Goal: Task Accomplishment & Management: Use online tool/utility

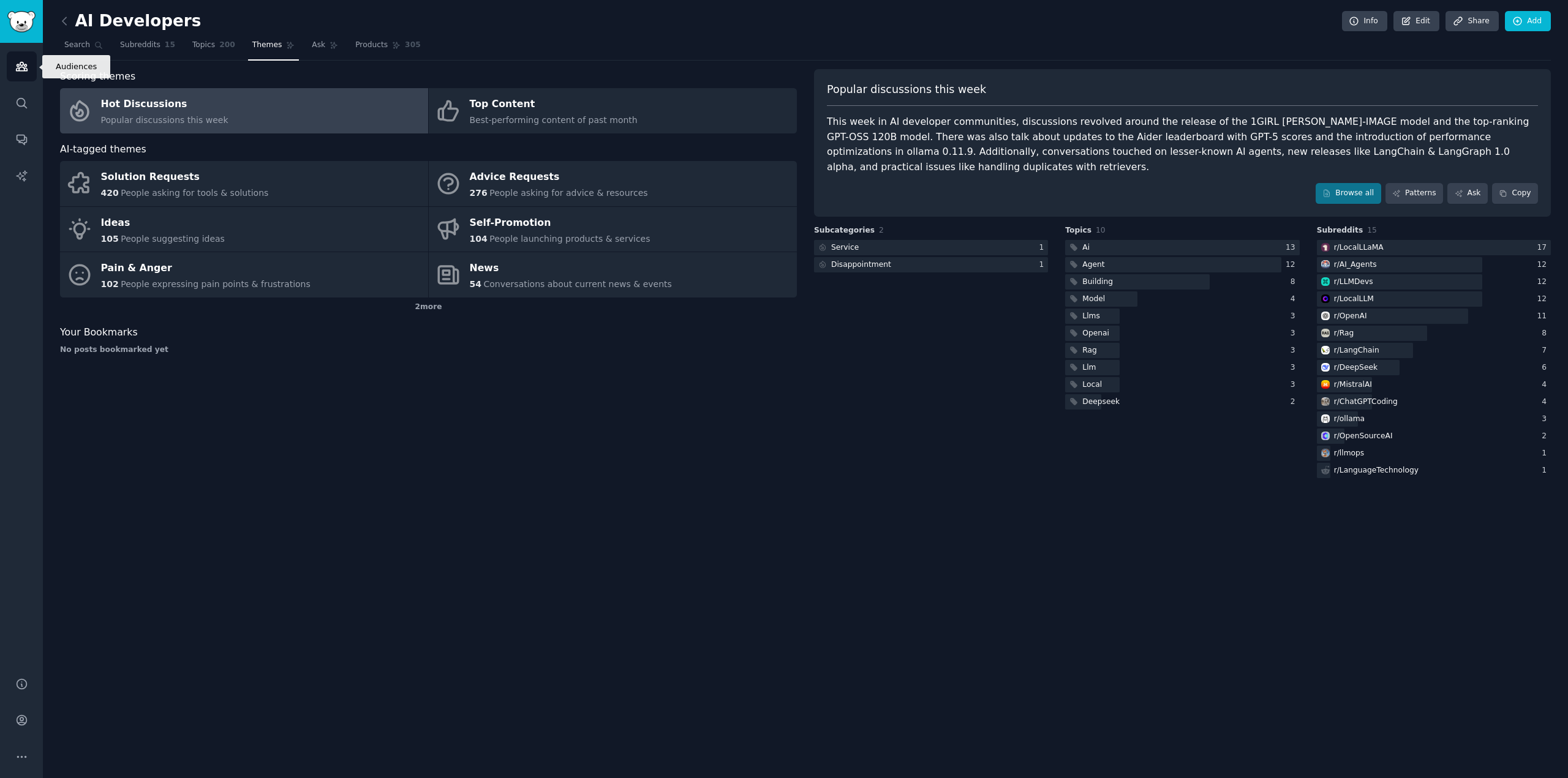
click at [26, 73] on link "Audiences" at bounding box center [22, 66] width 30 height 30
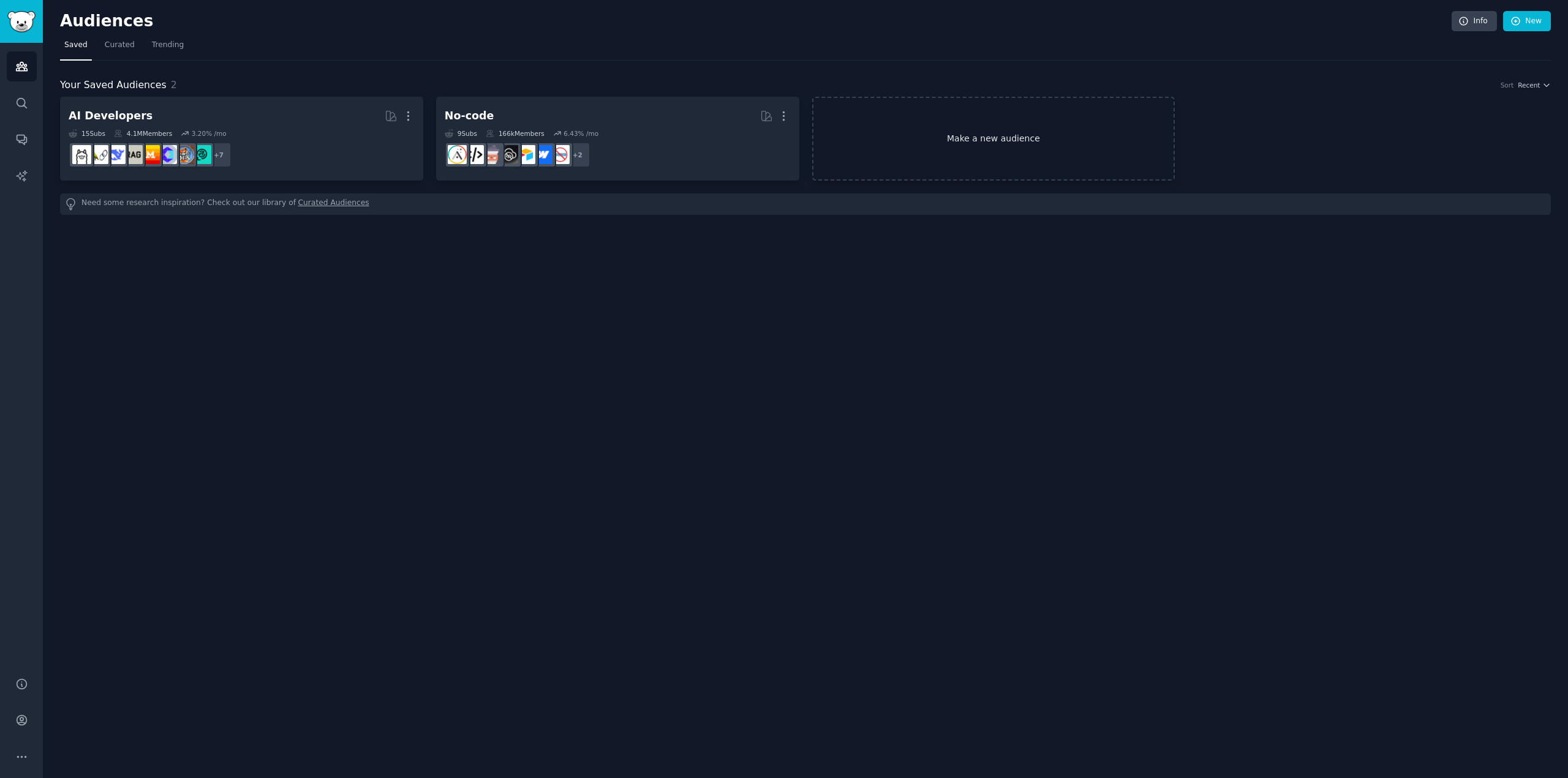
click at [933, 142] on link "Make a new audience" at bounding box center [994, 139] width 363 height 84
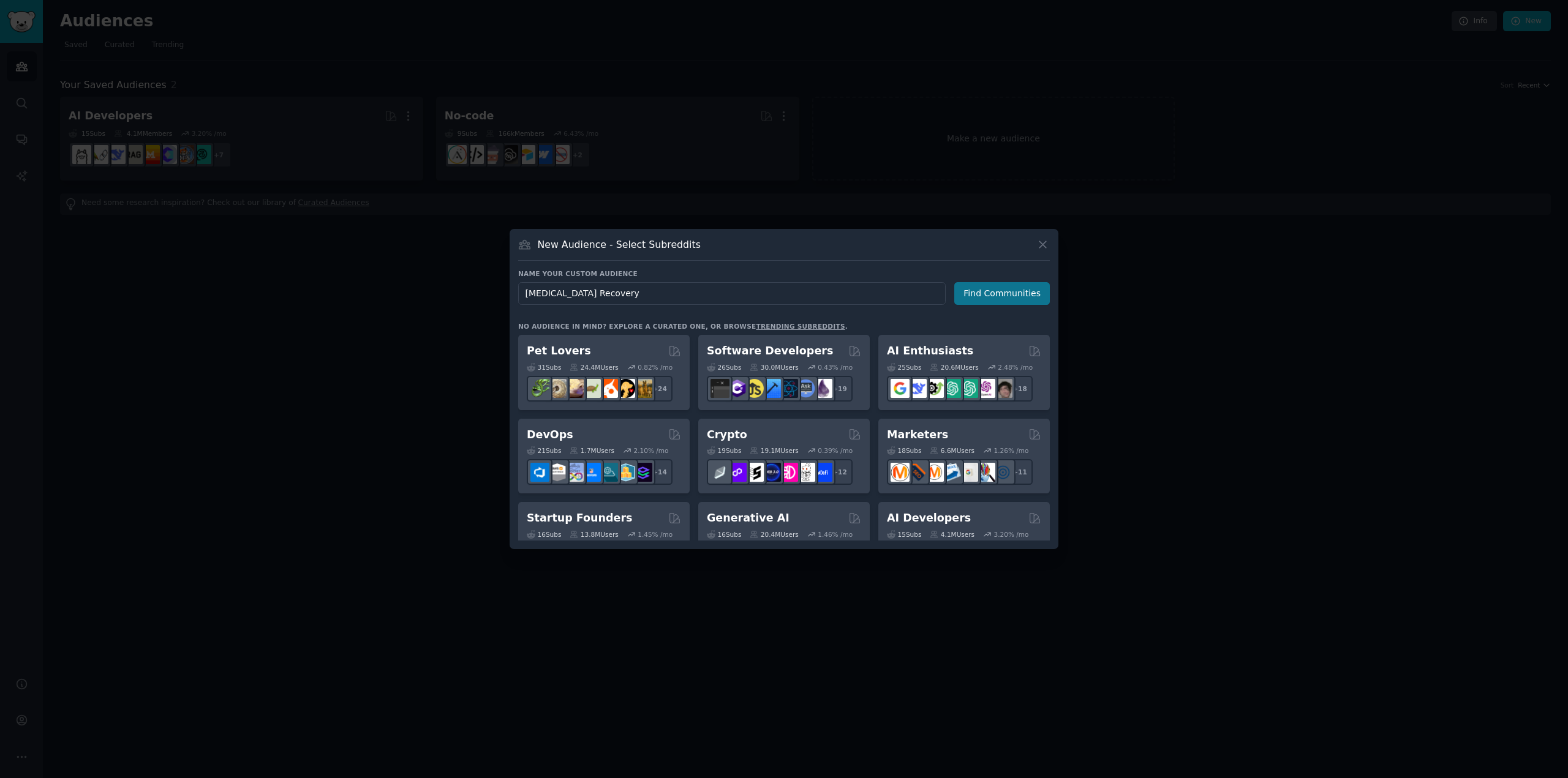
type input "[MEDICAL_DATA] Recovery"
click at [977, 286] on button "Find Communities" at bounding box center [1001, 293] width 95 height 22
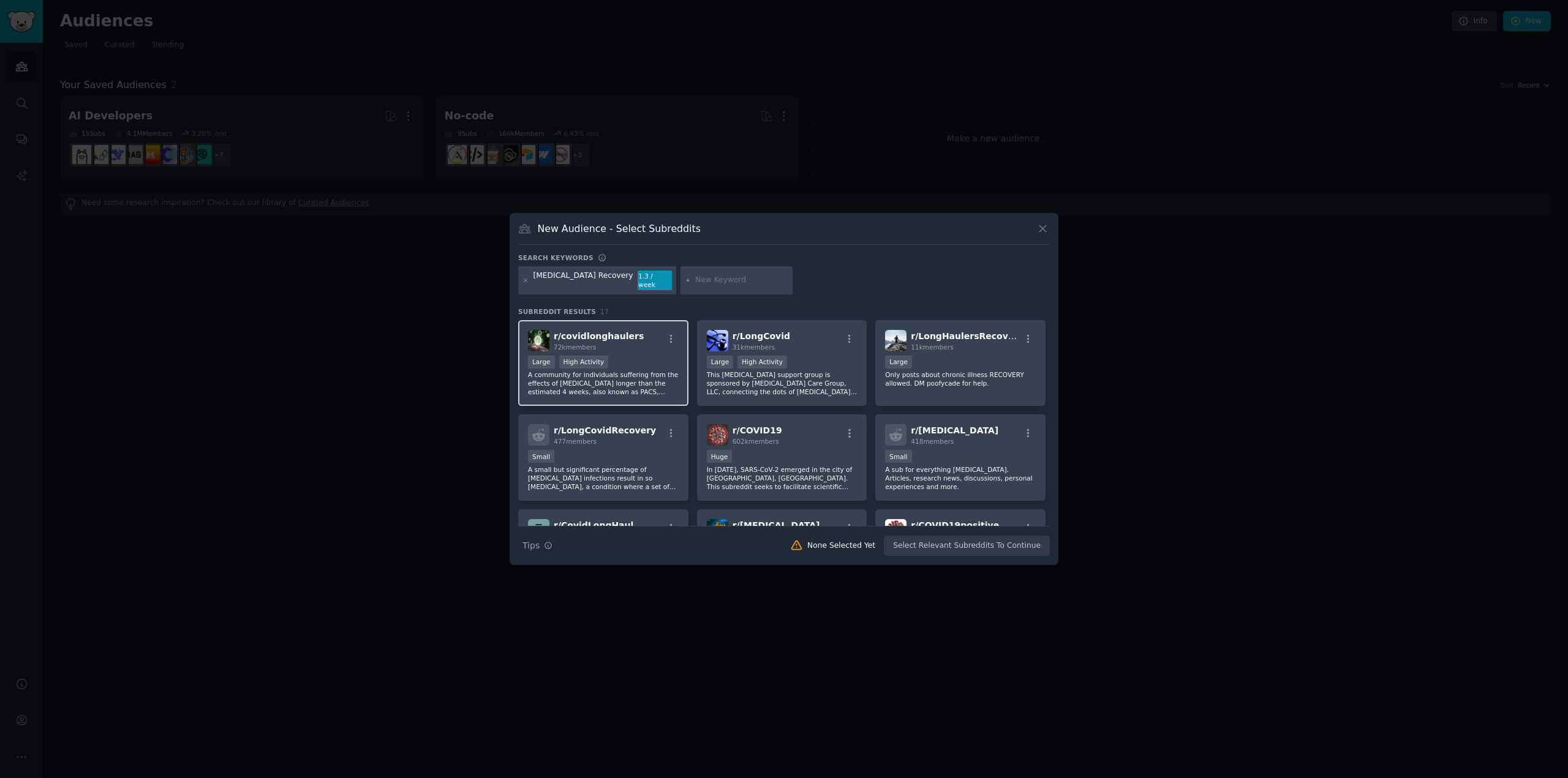
click at [630, 357] on div "Large High Activity" at bounding box center [603, 363] width 151 height 15
click at [825, 372] on p "This [MEDICAL_DATA] support group is sponsored by [MEDICAL_DATA] Care Group, LL…" at bounding box center [782, 383] width 151 height 26
click at [923, 371] on p "Only posts about chronic illness RECOVERY allowed. DM poofycade for help." at bounding box center [961, 379] width 151 height 17
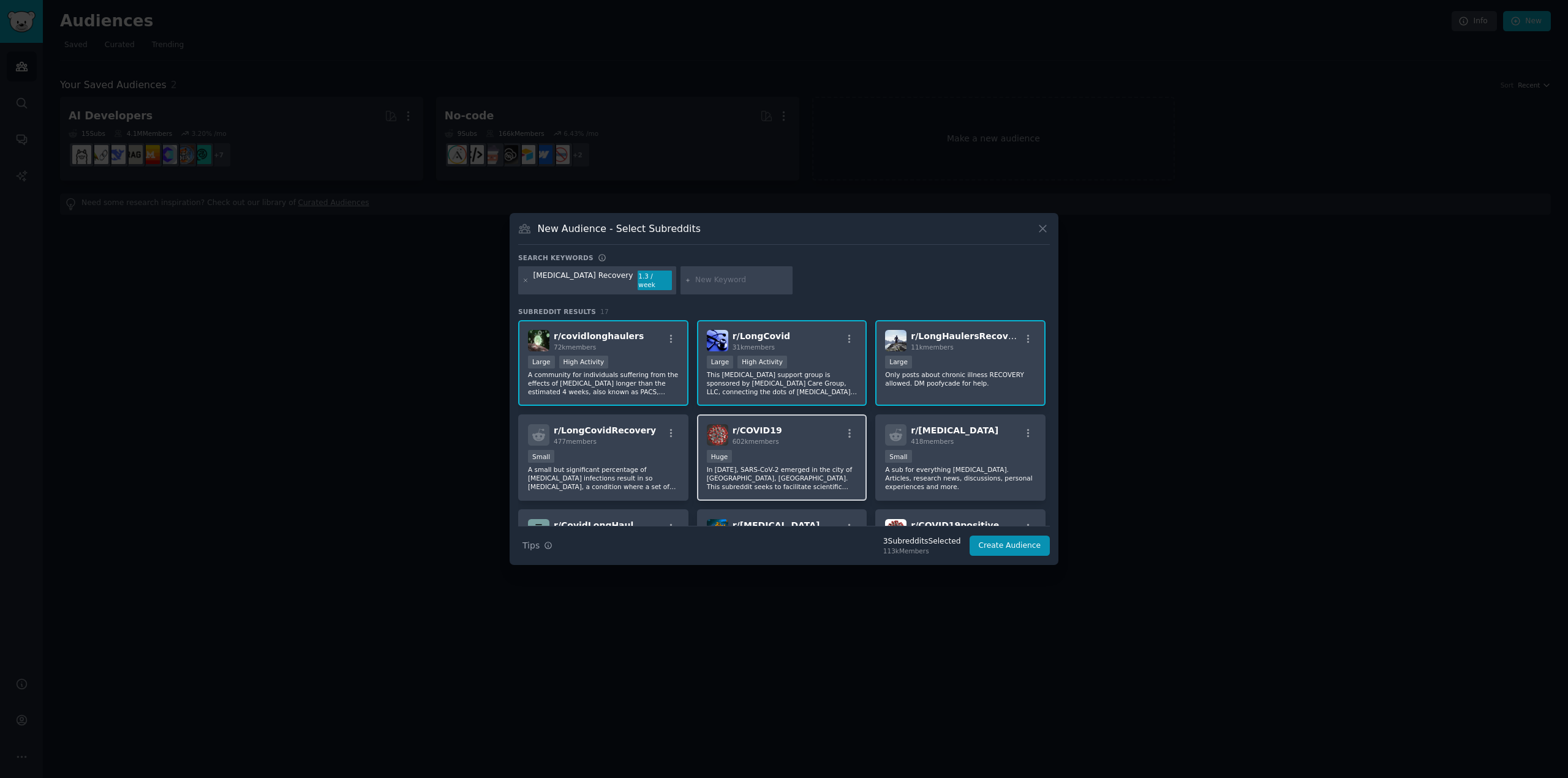
scroll to position [61, 0]
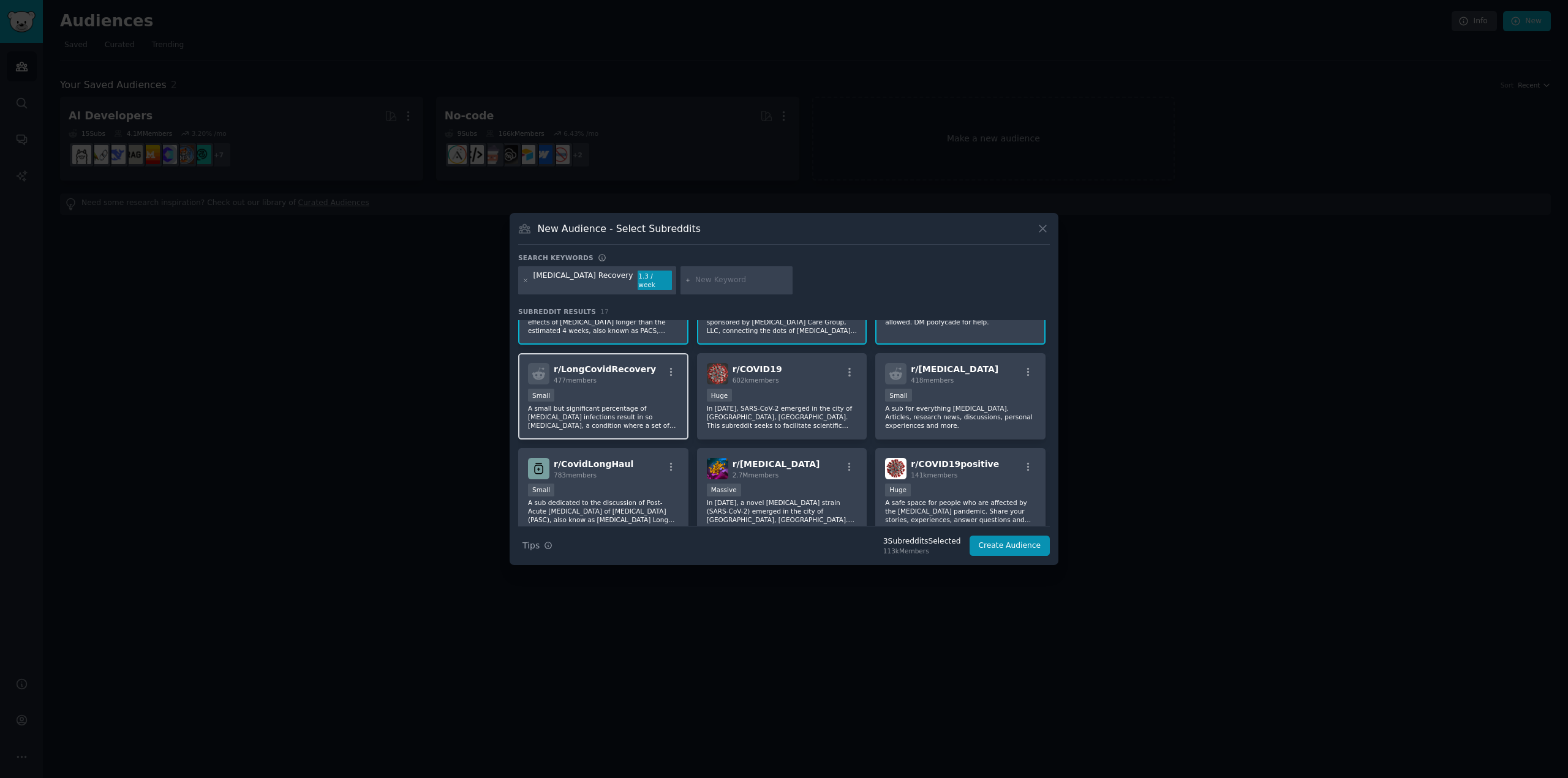
click at [616, 404] on p "A small but significant percentage of [MEDICAL_DATA] infections result in so [M…" at bounding box center [603, 416] width 151 height 26
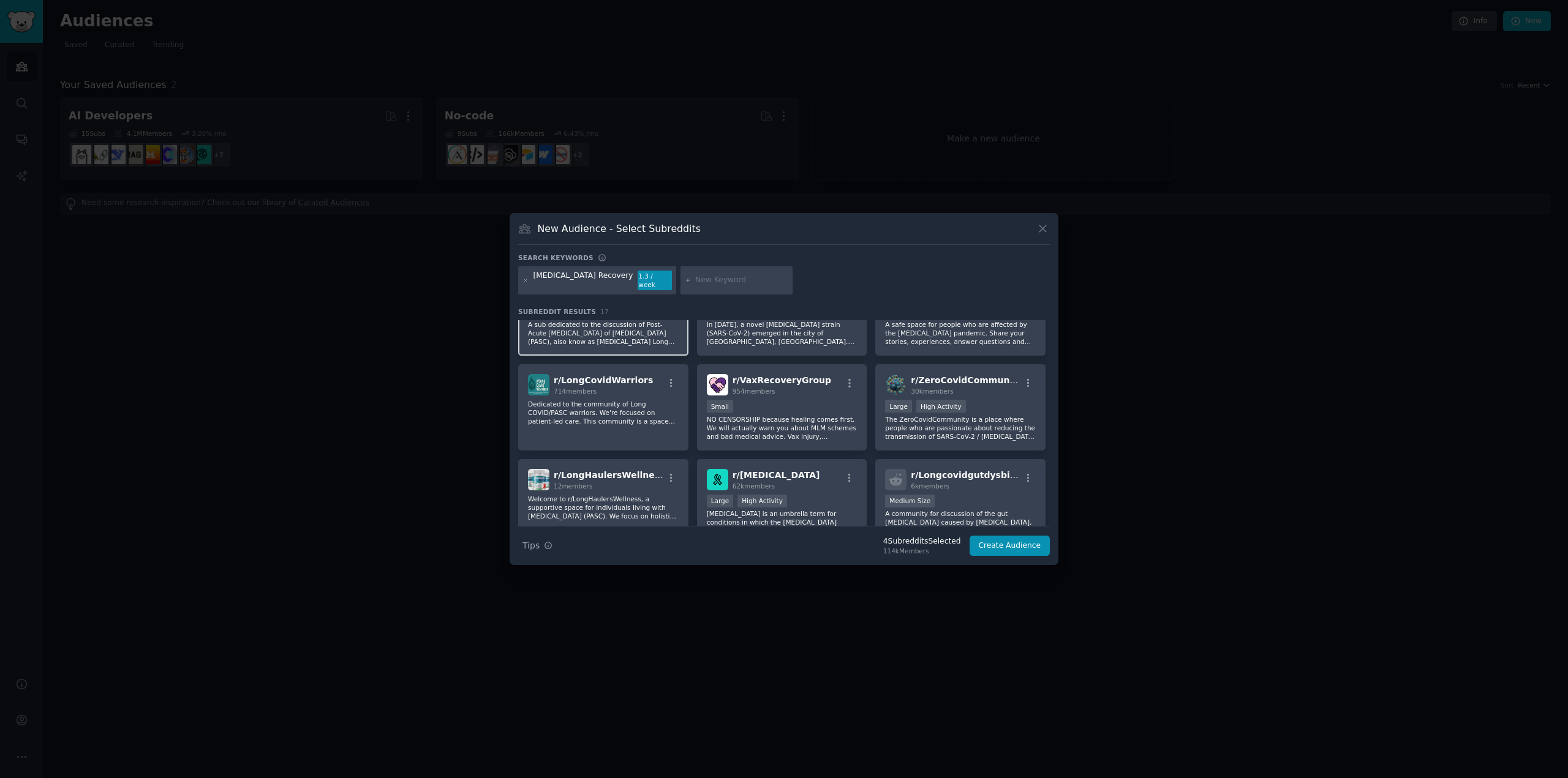
scroll to position [245, 0]
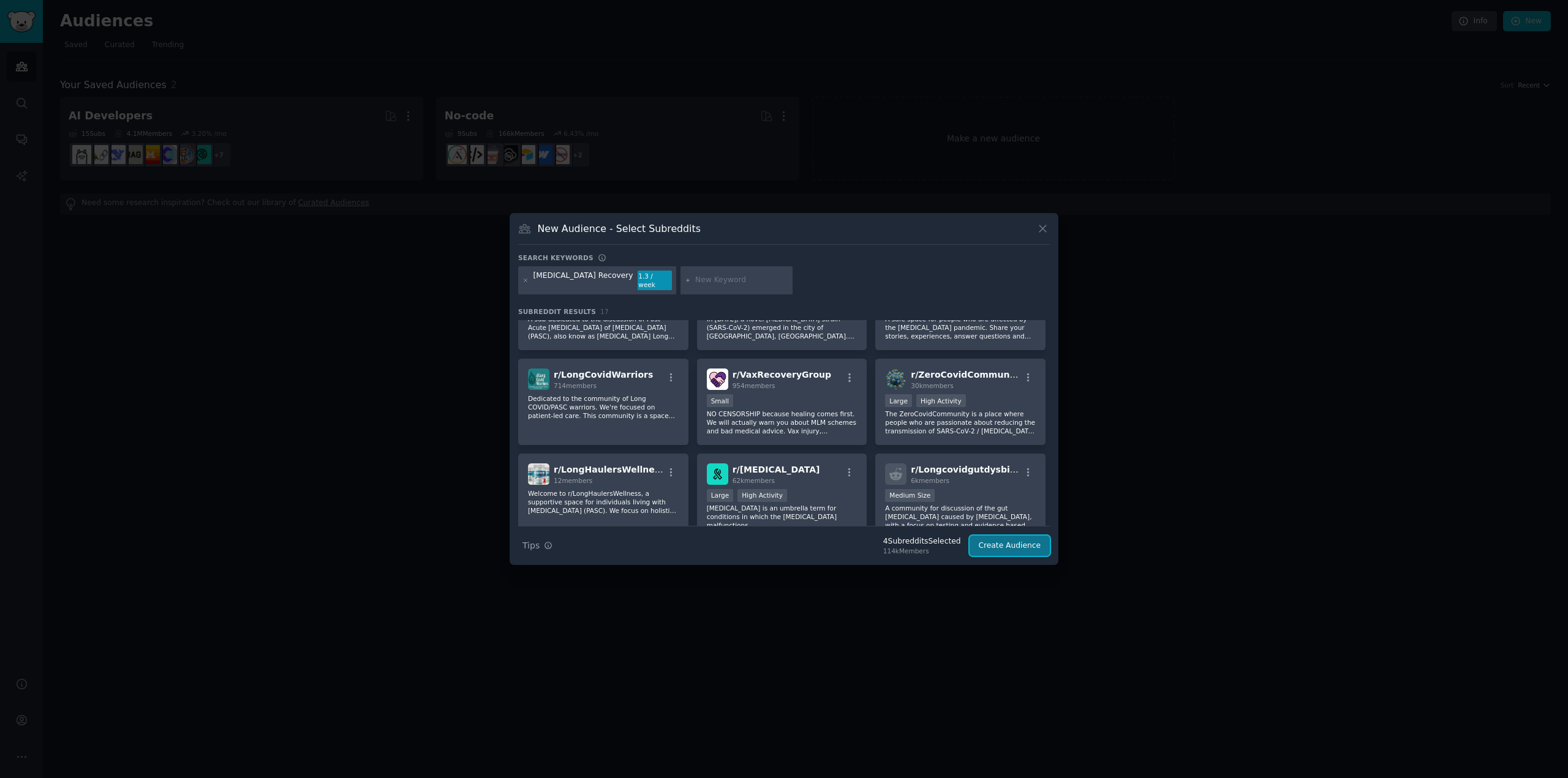
click at [1005, 544] on button "Create Audience" at bounding box center [1010, 546] width 80 height 21
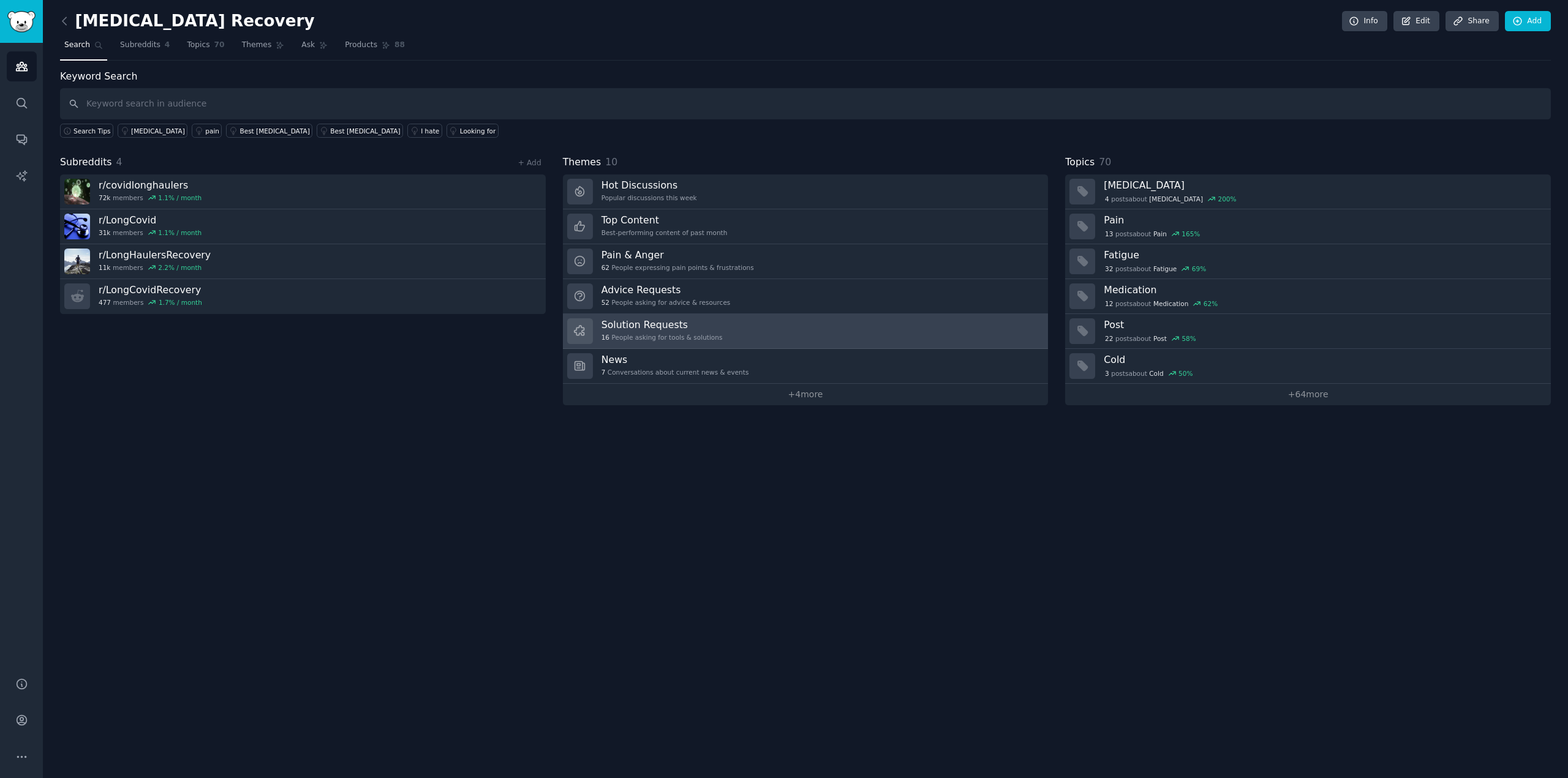
click at [663, 325] on h3 "Solution Requests" at bounding box center [662, 325] width 121 height 13
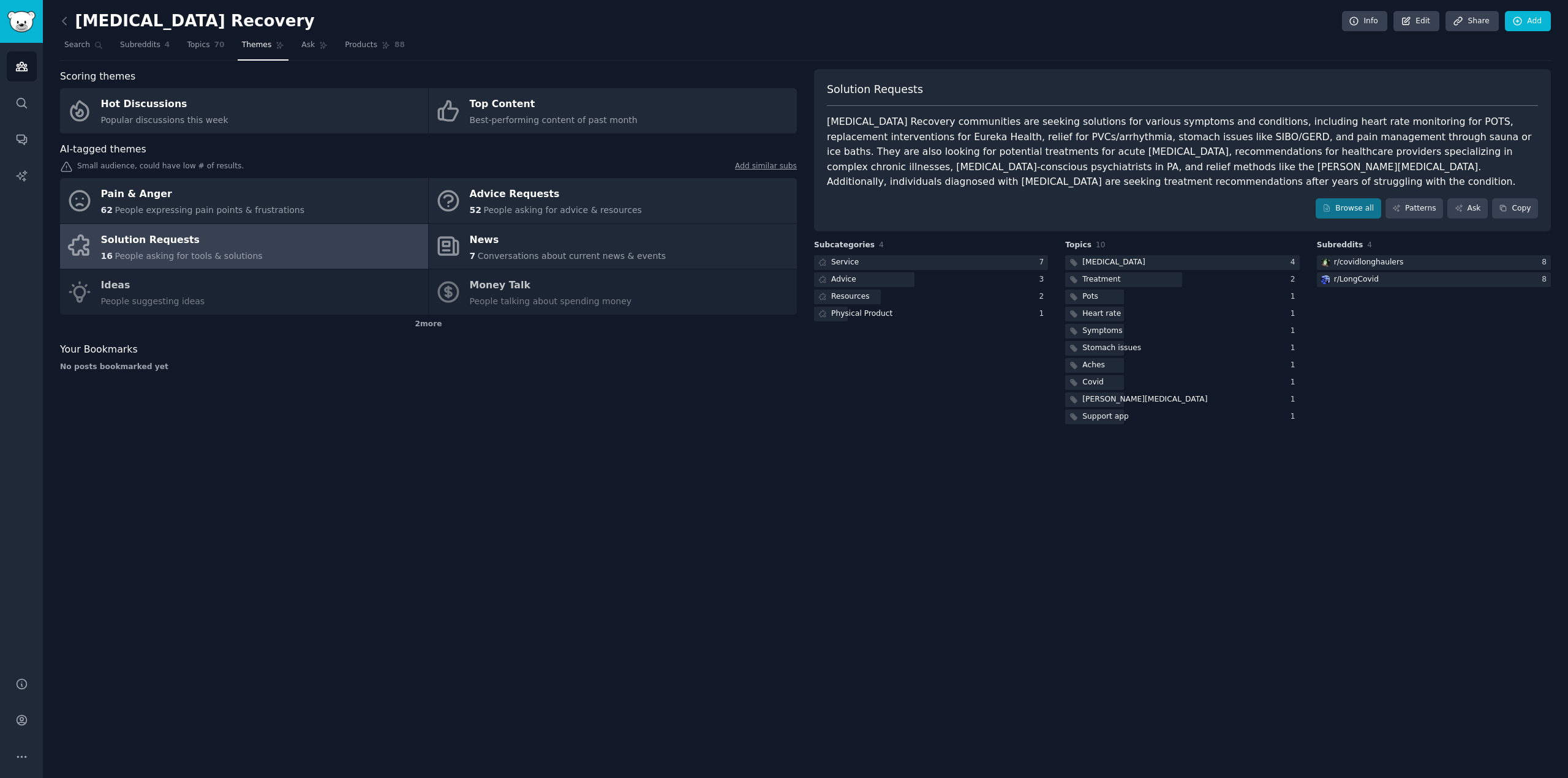
click at [267, 247] on link "Solution Requests 16 People asking for tools & solutions" at bounding box center [244, 246] width 368 height 46
click at [875, 255] on div at bounding box center [931, 263] width 234 height 15
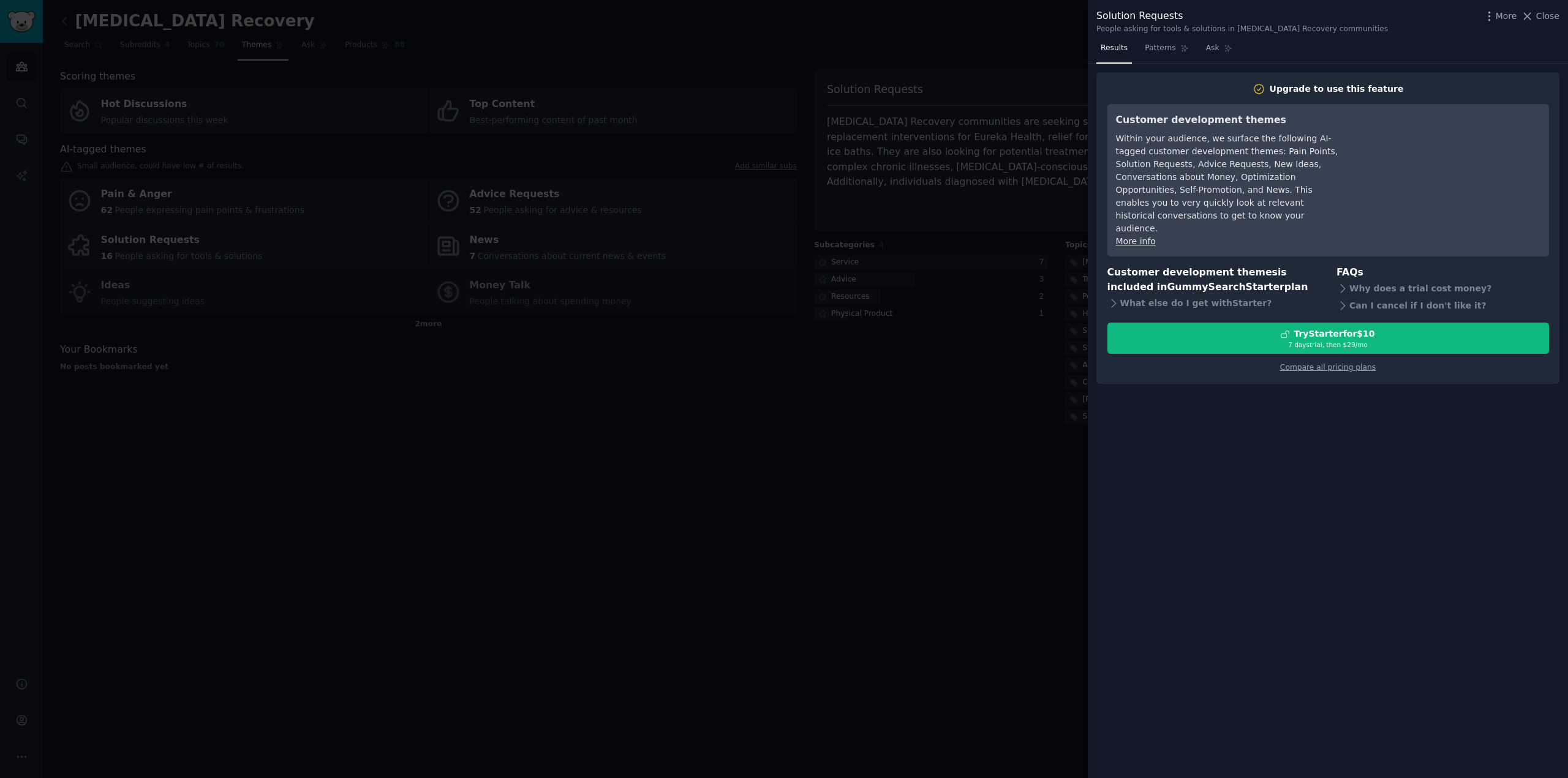
click at [1022, 379] on div at bounding box center [784, 389] width 1568 height 778
